Goal: Entertainment & Leisure: Browse casually

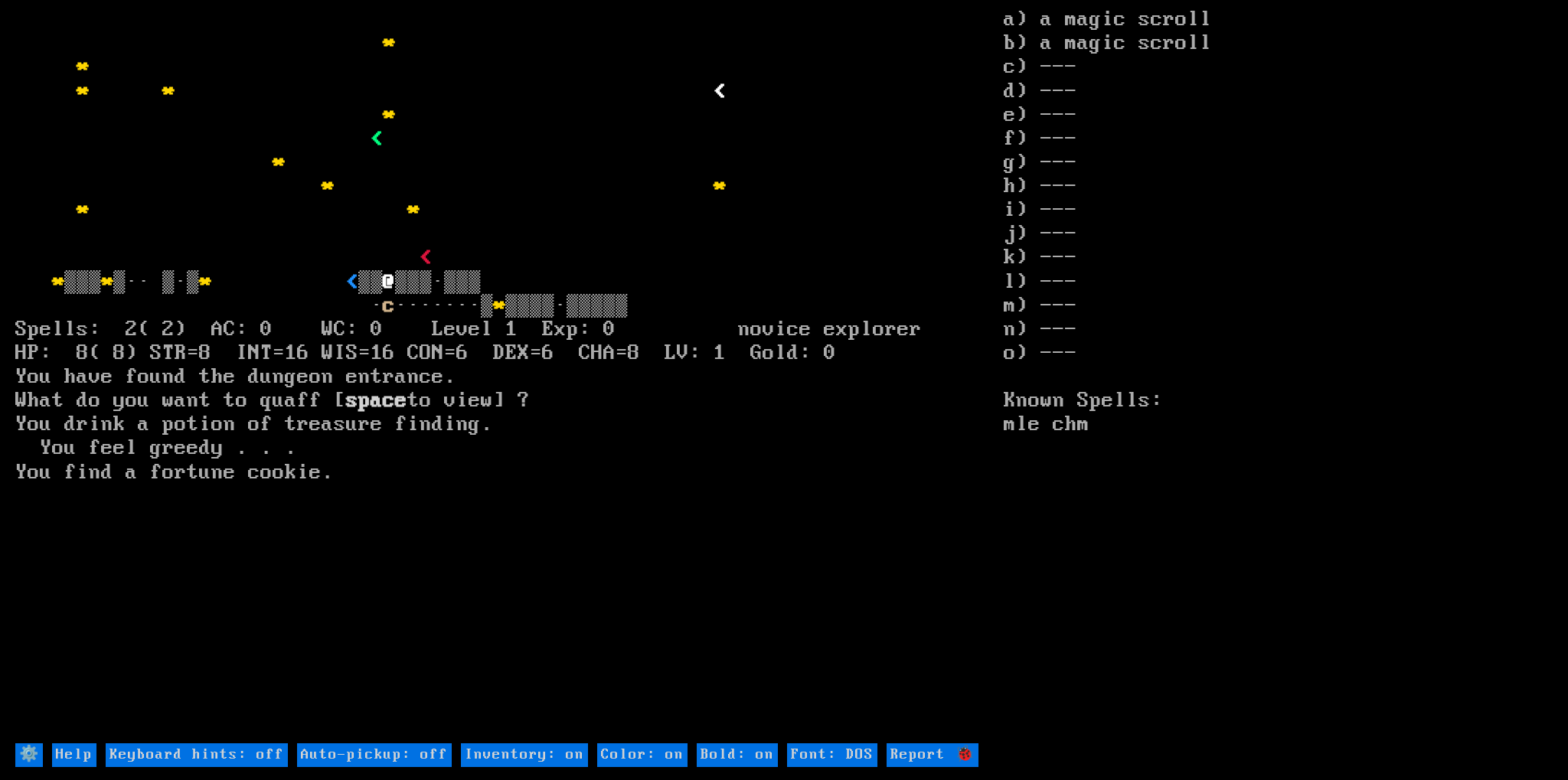
type off "Auto-pickup: on"
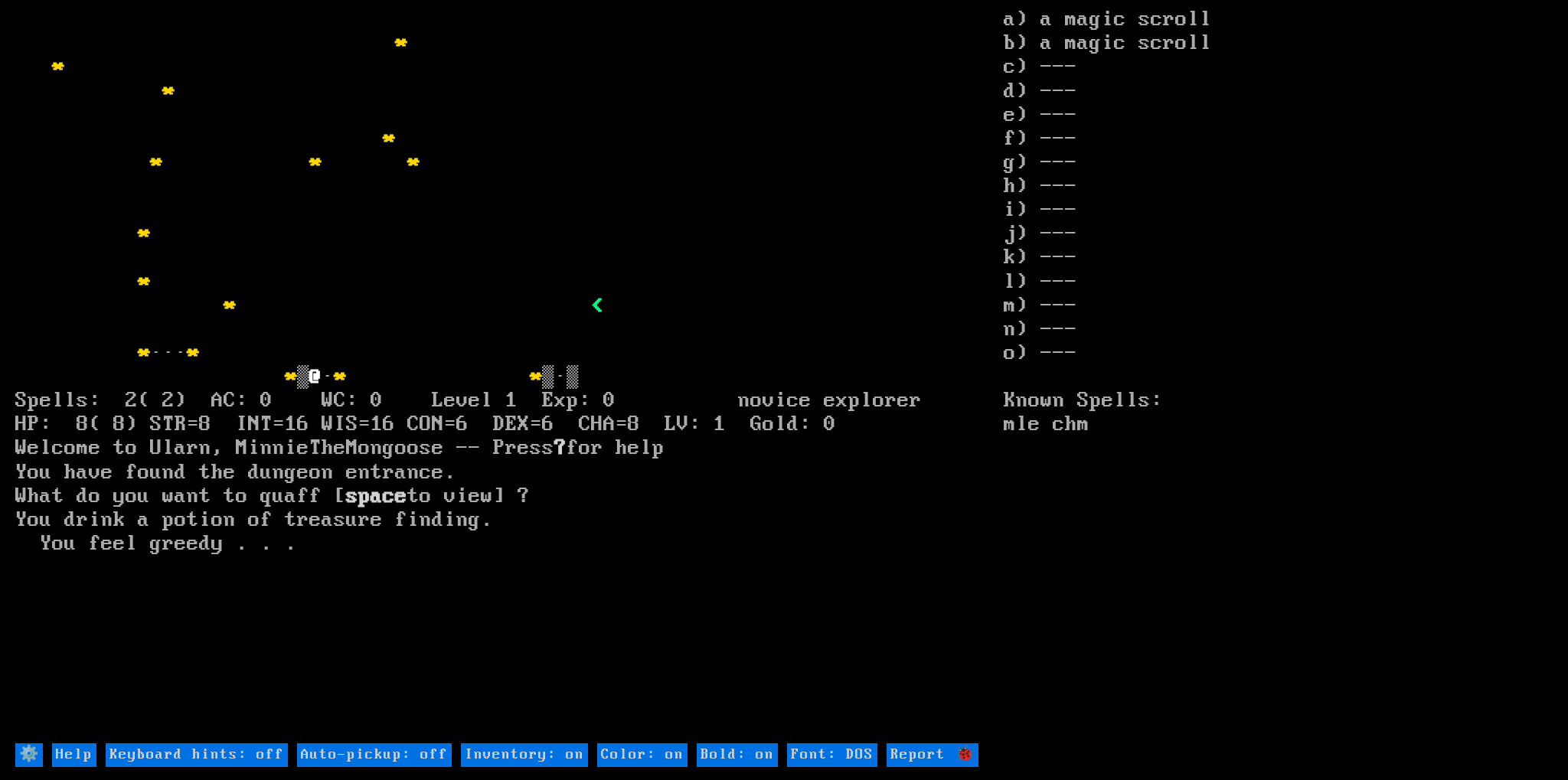
type off "Auto-pickup: on"
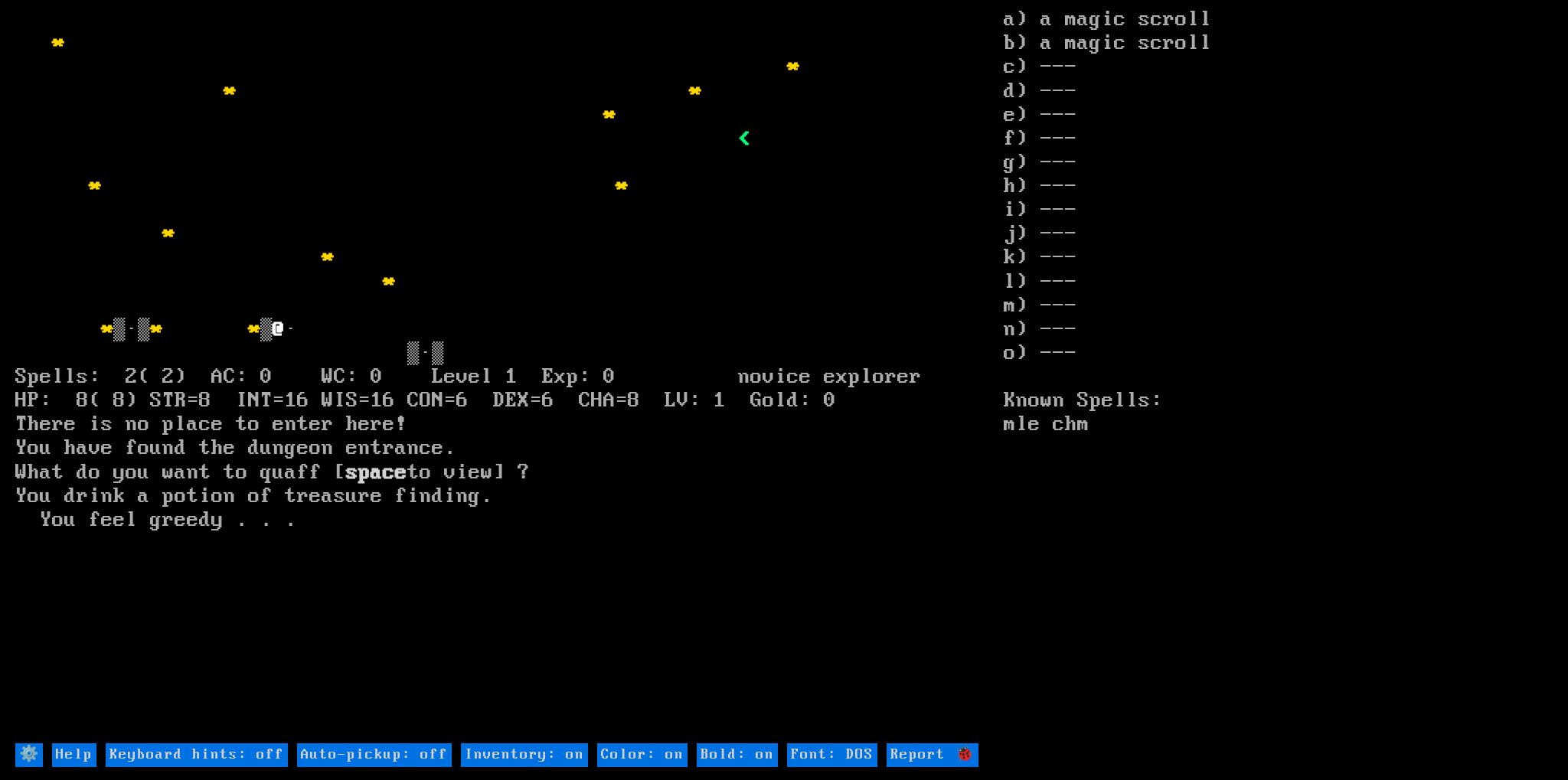
type off "Auto-pickup: on"
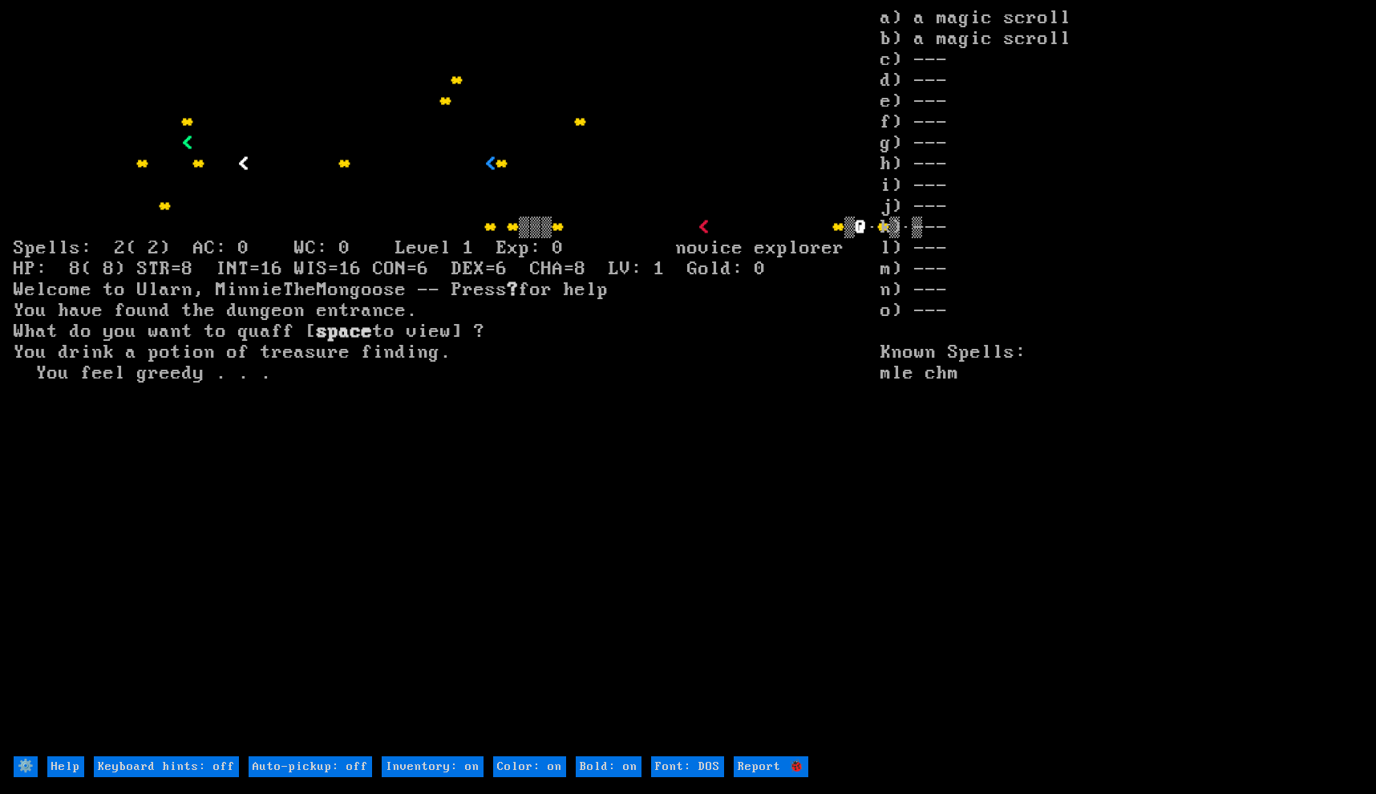
type off "Auto-pickup: on"
